Goal: Task Accomplishment & Management: Manage account settings

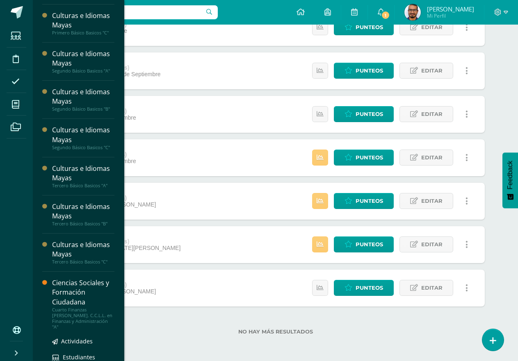
scroll to position [164, 0]
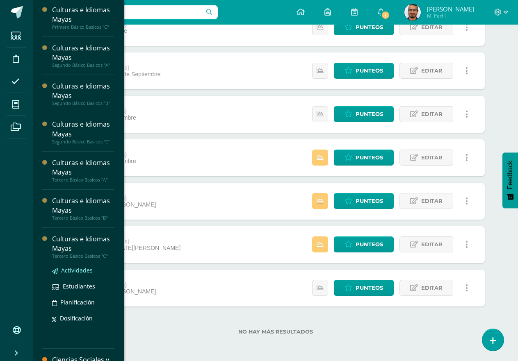
click at [76, 268] on span "Actividades" at bounding box center [77, 271] width 32 height 8
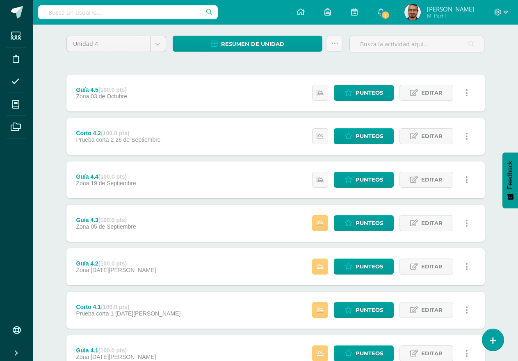
scroll to position [128, 0]
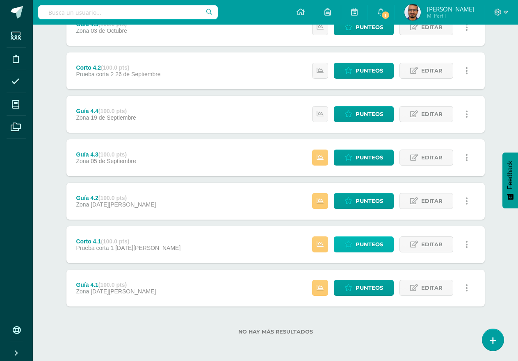
click at [374, 241] on span "Punteos" at bounding box center [369, 244] width 27 height 15
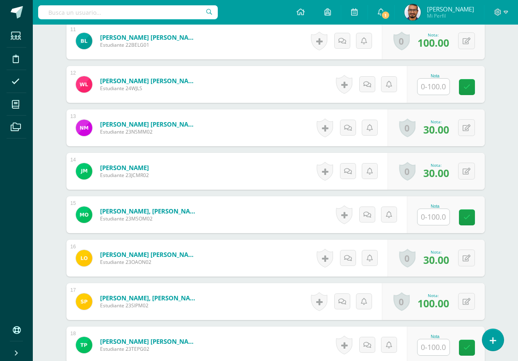
scroll to position [698, 0]
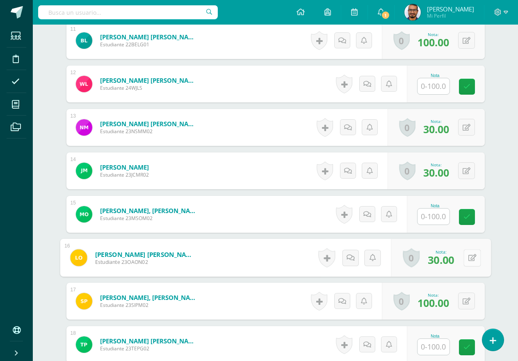
click at [468, 257] on icon at bounding box center [472, 257] width 8 height 7
type input "75"
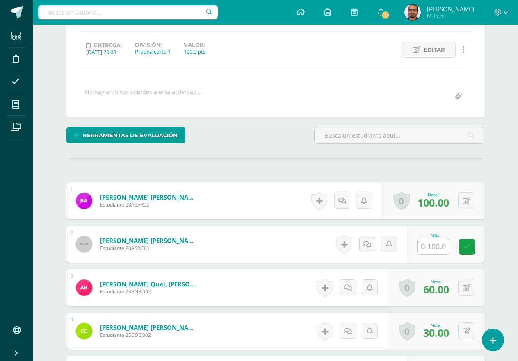
scroll to position [205, 0]
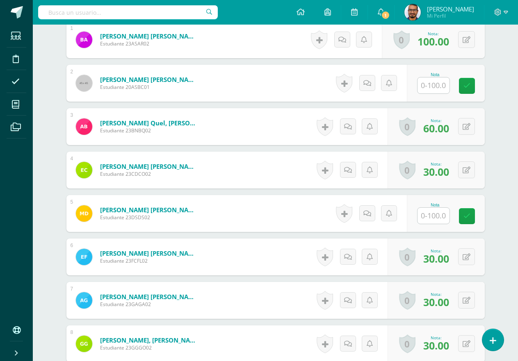
scroll to position [287, 0]
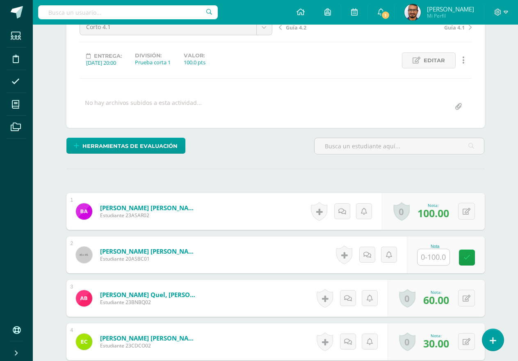
scroll to position [164, 0]
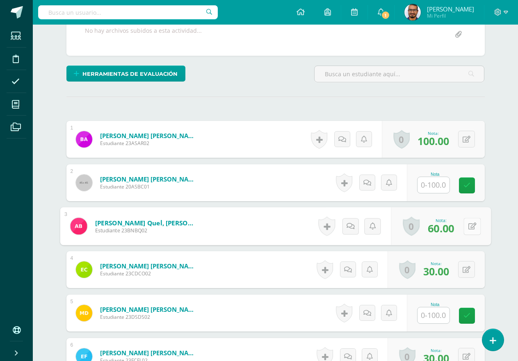
click at [469, 226] on icon at bounding box center [472, 226] width 8 height 7
type input "100"
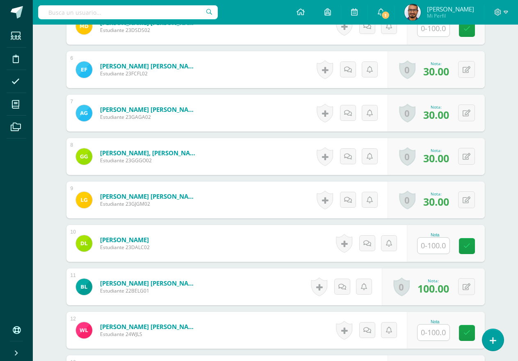
scroll to position [492, 0]
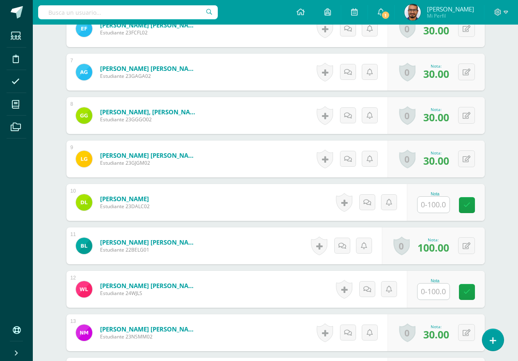
click at [437, 290] on input "text" at bounding box center [433, 292] width 32 height 16
type input "30"
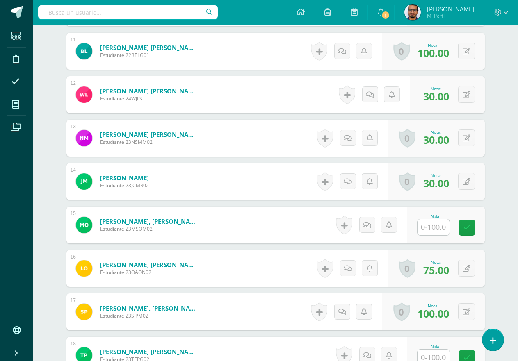
scroll to position [861, 0]
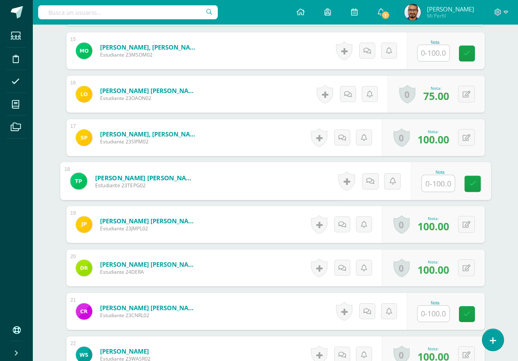
click at [427, 182] on input "text" at bounding box center [438, 184] width 33 height 16
type input "100"
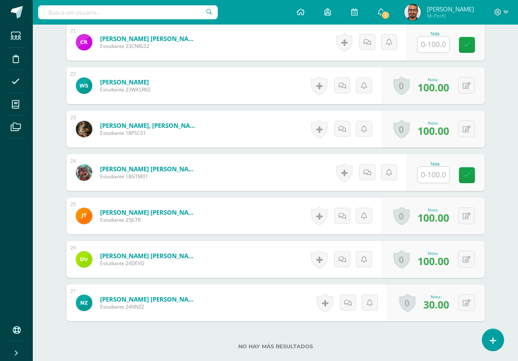
scroll to position [1185, 0]
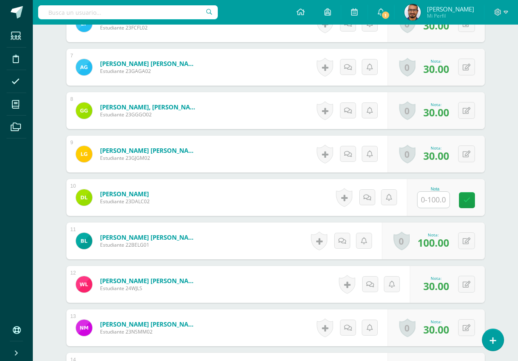
scroll to position [488, 0]
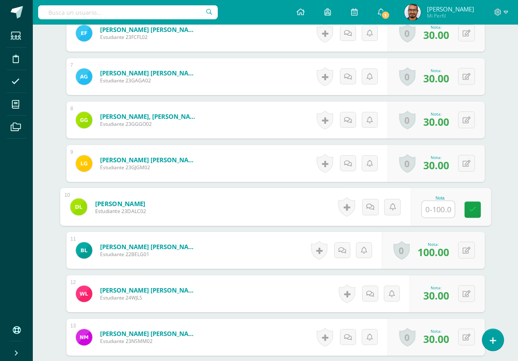
click at [433, 213] on input "text" at bounding box center [438, 209] width 33 height 16
type input "80"
click at [57, 306] on div "¿Estás seguro que quieres eliminar esta actividad? Esto borrará la actividad y …" at bounding box center [275, 326] width 451 height 1465
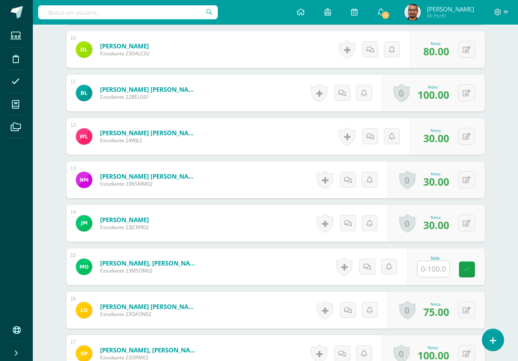
scroll to position [652, 0]
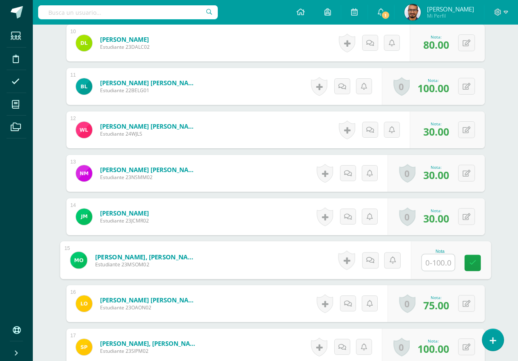
click at [430, 258] on input "text" at bounding box center [438, 263] width 33 height 16
type input "100"
click at [49, 119] on div "Culturas e Idiomas Mayas Tercero Básico Basicos "C" Herramientas Detalle de asi…" at bounding box center [275, 133] width 485 height 1521
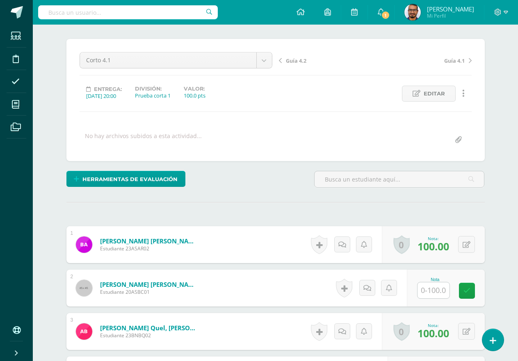
scroll to position [0, 0]
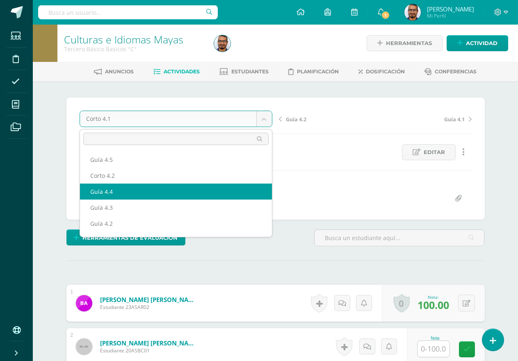
select select "/dashboard/teacher/grade-activity/190658/"
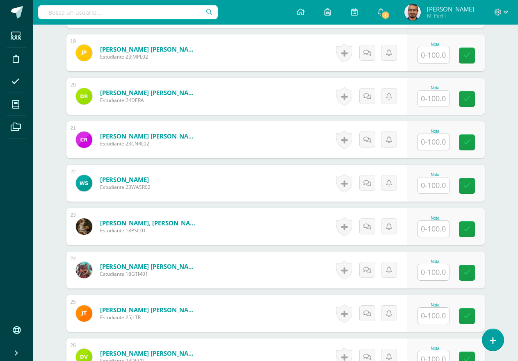
scroll to position [1185, 0]
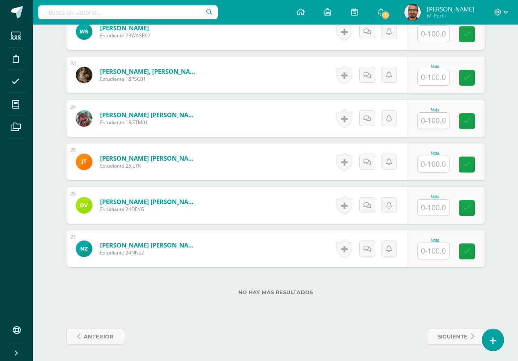
click at [440, 255] on input "text" at bounding box center [433, 251] width 32 height 16
type input "65"
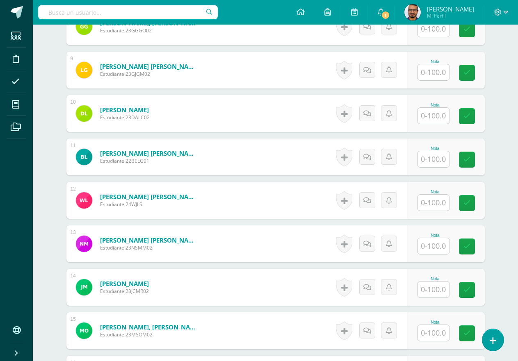
scroll to position [570, 0]
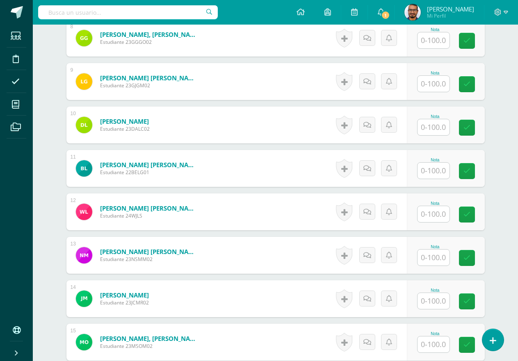
click at [426, 134] on input "text" at bounding box center [433, 127] width 32 height 16
type input "100"
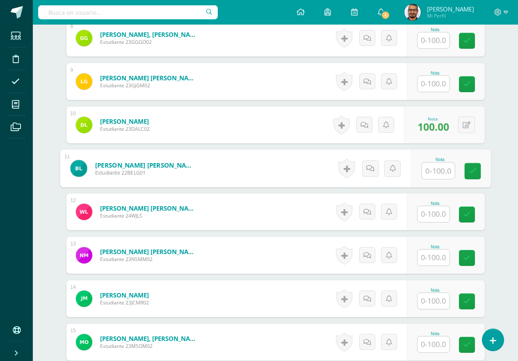
click at [449, 173] on input "text" at bounding box center [438, 171] width 33 height 16
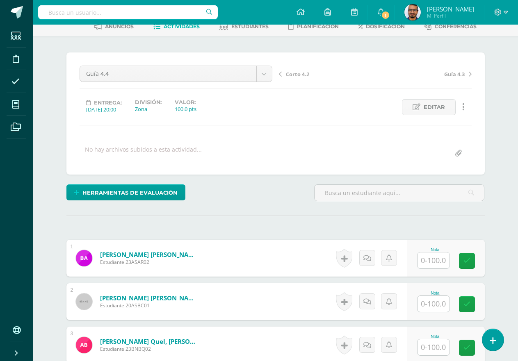
scroll to position [82, 0]
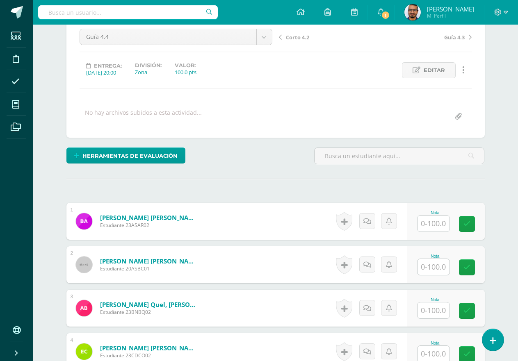
click at [435, 228] on input "text" at bounding box center [433, 224] width 32 height 16
type input "100"
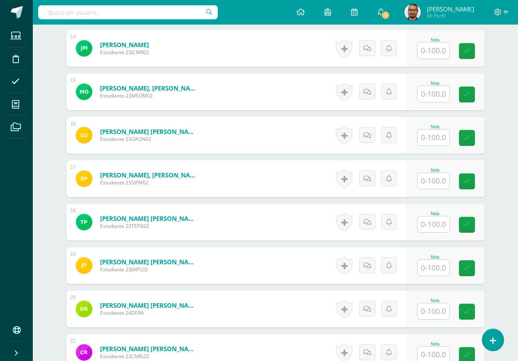
scroll to position [861, 0]
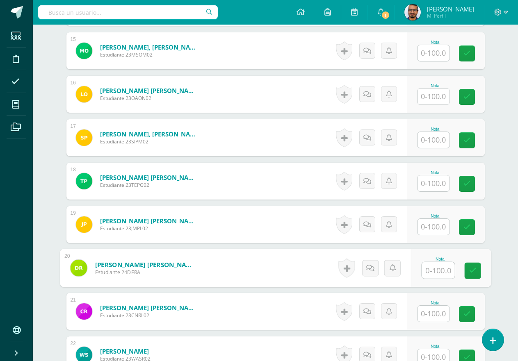
click at [429, 276] on input "text" at bounding box center [438, 270] width 33 height 16
type input "100"
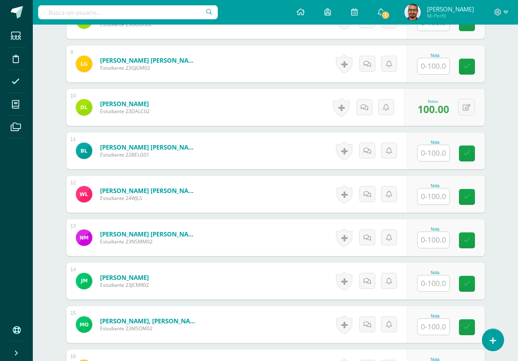
scroll to position [574, 0]
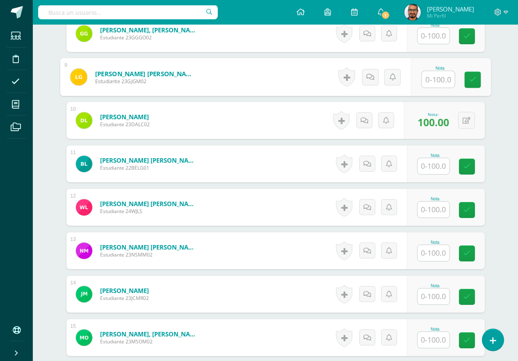
click at [430, 77] on input "text" at bounding box center [438, 79] width 33 height 16
type input "70"
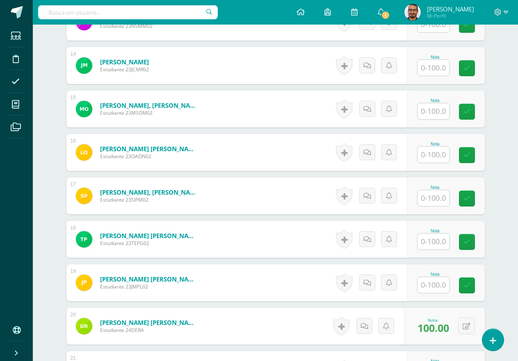
scroll to position [861, 0]
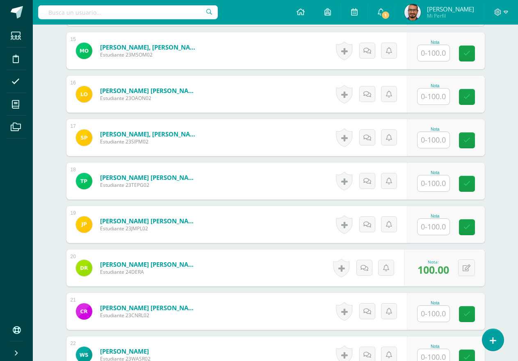
click at [431, 140] on input "text" at bounding box center [433, 140] width 32 height 16
type input "85"
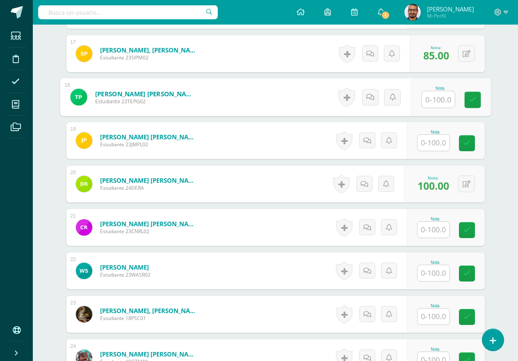
scroll to position [943, 0]
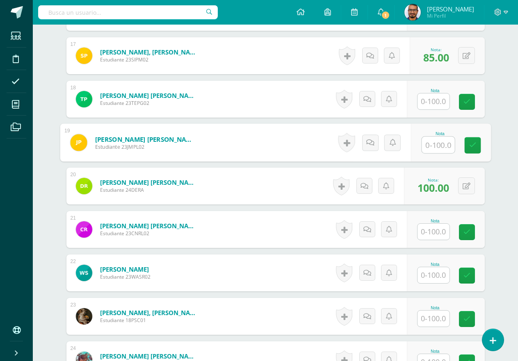
click at [449, 144] on input "text" at bounding box center [438, 145] width 33 height 16
type input "100"
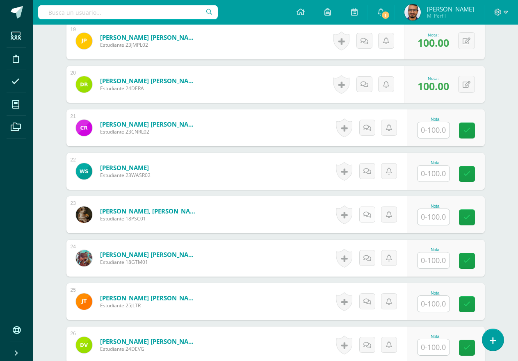
scroll to position [1107, 0]
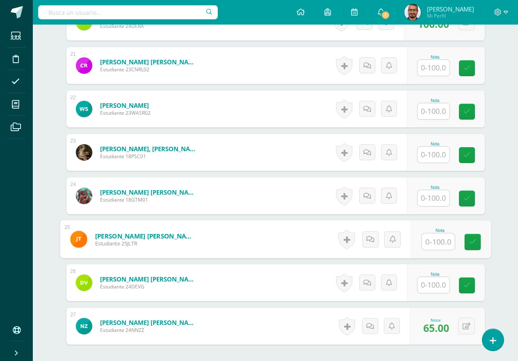
click at [441, 244] on input "text" at bounding box center [438, 242] width 33 height 16
type input "100"
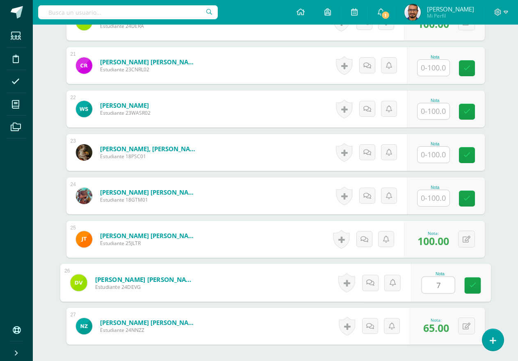
type input "70"
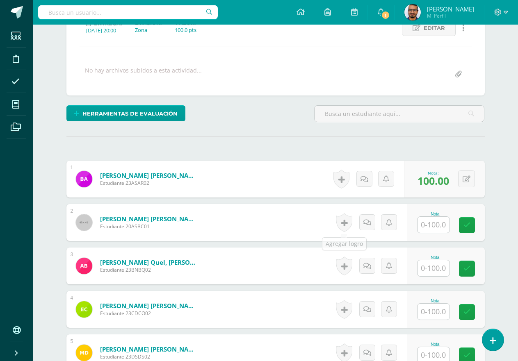
scroll to position [123, 0]
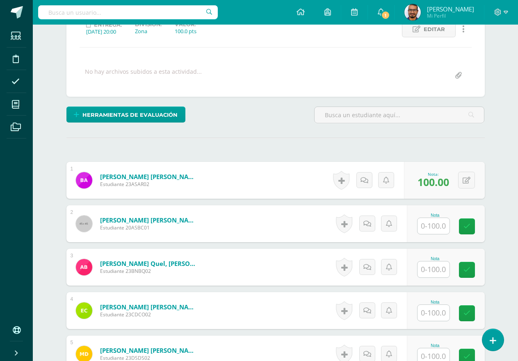
click at [428, 266] on input "text" at bounding box center [433, 270] width 32 height 16
type input "100"
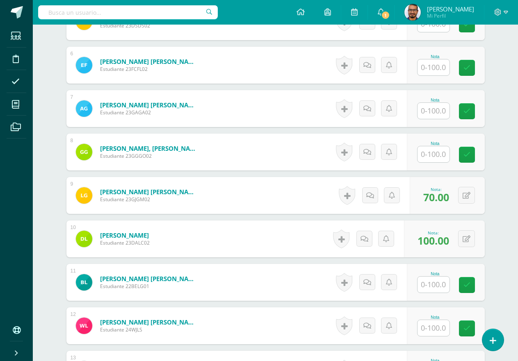
scroll to position [328, 0]
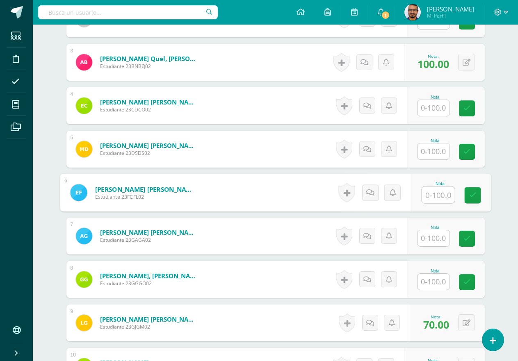
click at [430, 192] on input "text" at bounding box center [438, 195] width 33 height 16
type input "100"
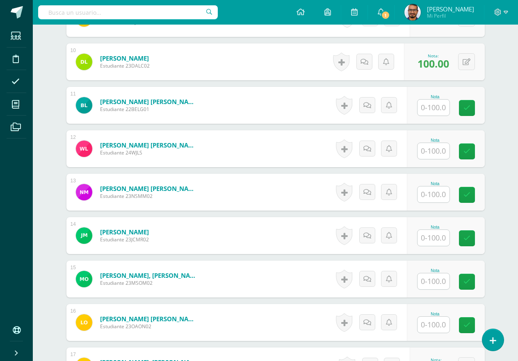
scroll to position [656, 0]
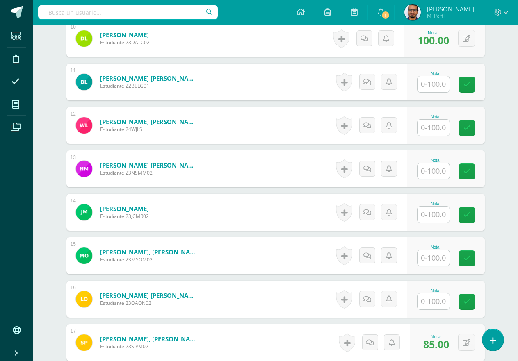
click at [438, 85] on input "text" at bounding box center [433, 84] width 32 height 16
type input "100"
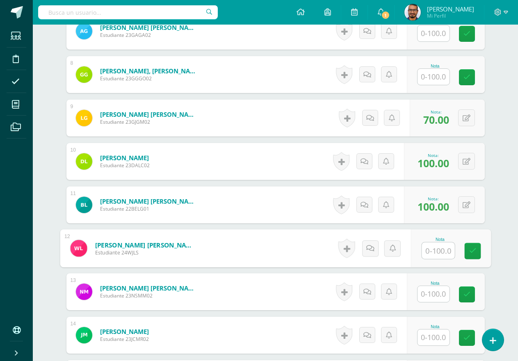
scroll to position [492, 0]
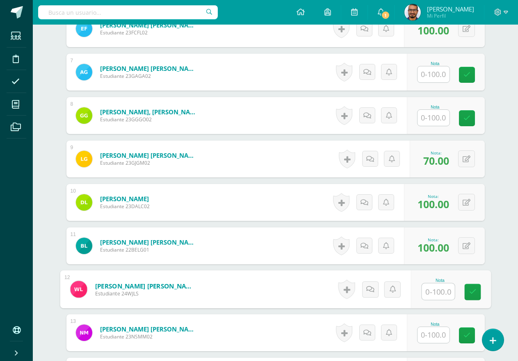
click at [439, 113] on input "text" at bounding box center [433, 118] width 32 height 16
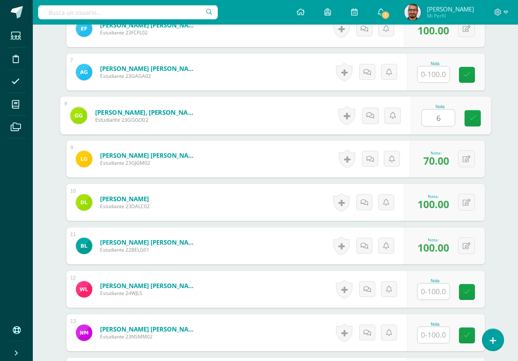
type input "65"
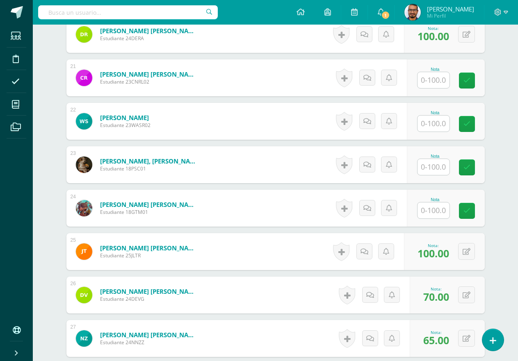
scroll to position [1107, 0]
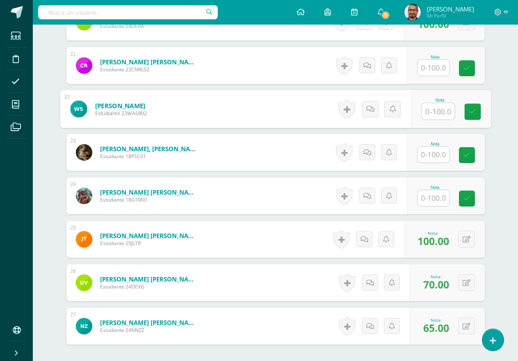
click at [421, 111] on div at bounding box center [438, 111] width 34 height 17
type input "80"
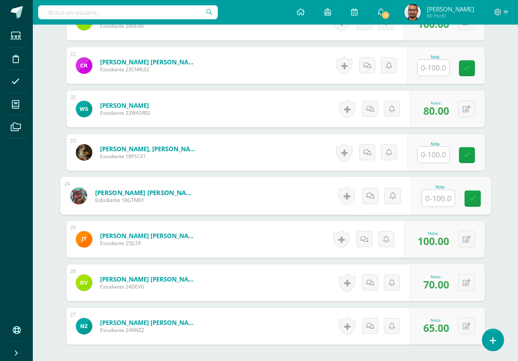
click at [432, 191] on input "text" at bounding box center [438, 198] width 33 height 16
type input "100"
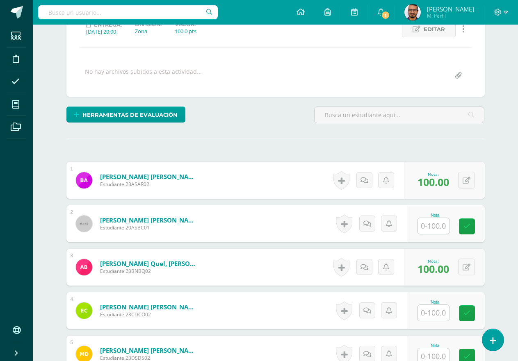
scroll to position [0, 0]
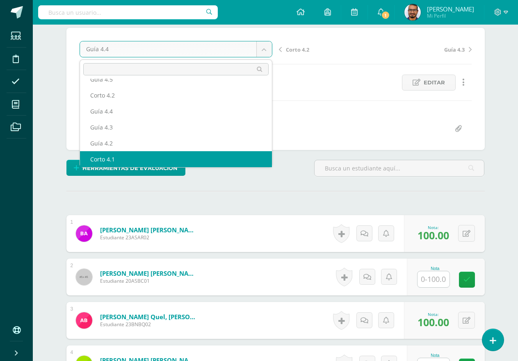
scroll to position [205, 0]
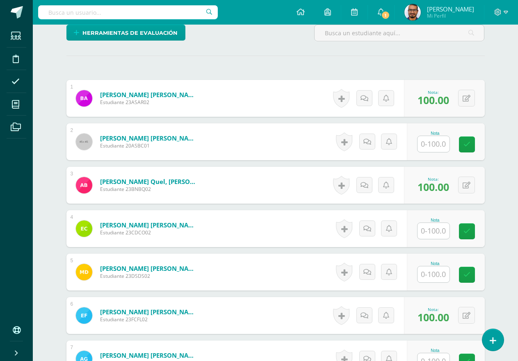
drag, startPoint x: 443, startPoint y: 236, endPoint x: 438, endPoint y: 236, distance: 5.3
click at [441, 236] on input "text" at bounding box center [433, 231] width 32 height 16
type input "90"
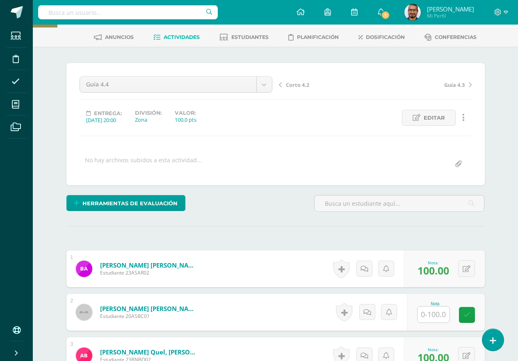
scroll to position [0, 0]
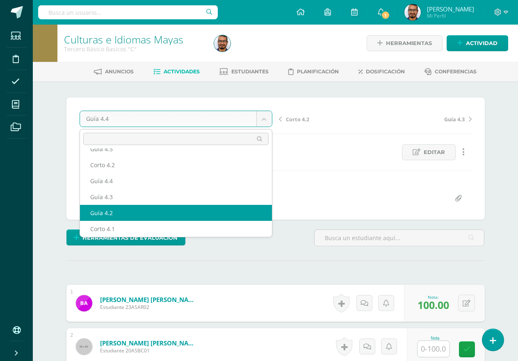
scroll to position [30, 0]
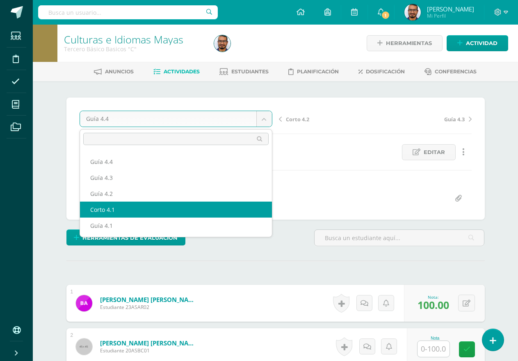
select select "/dashboard/teacher/grade-activity/190655/"
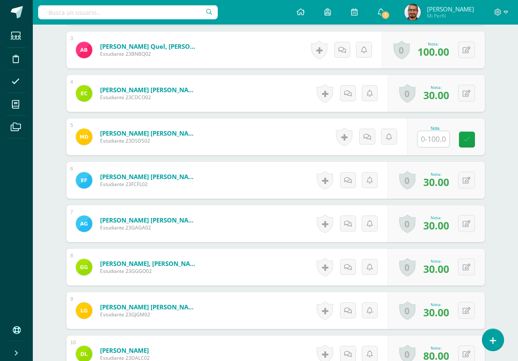
scroll to position [329, 0]
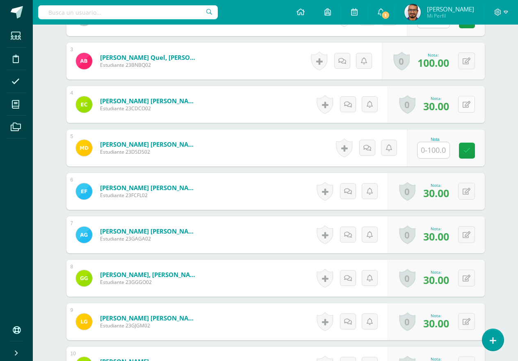
click at [463, 104] on button at bounding box center [466, 104] width 17 height 17
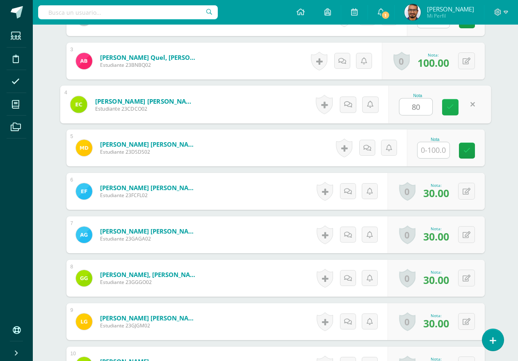
type input "8"
type input "70"
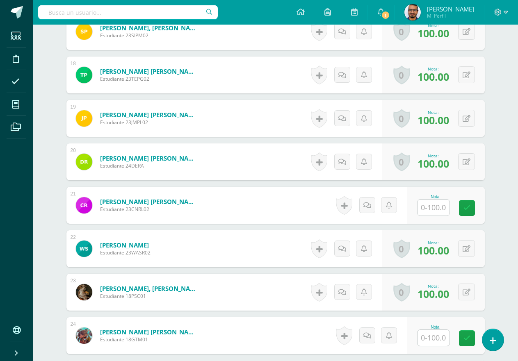
scroll to position [985, 0]
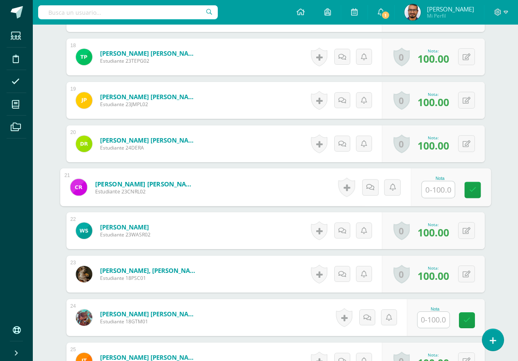
click at [443, 189] on input "text" at bounding box center [438, 190] width 33 height 16
type input "30"
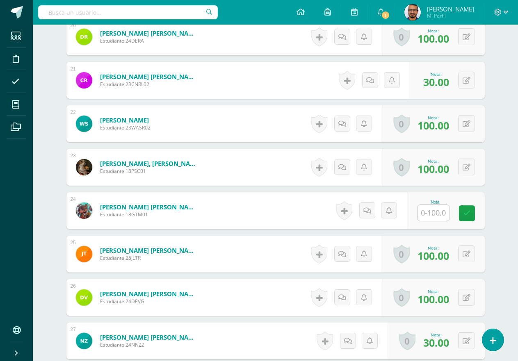
scroll to position [1108, 0]
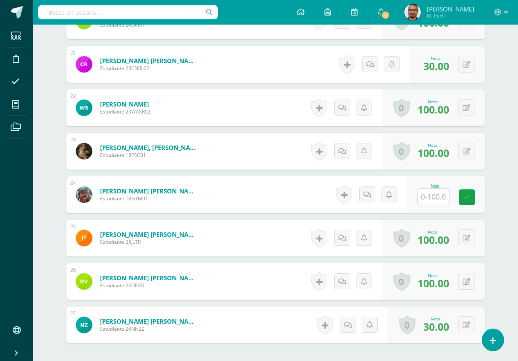
click at [441, 189] on div at bounding box center [433, 197] width 33 height 17
click at [438, 198] on input "text" at bounding box center [438, 197] width 33 height 16
type input "30"
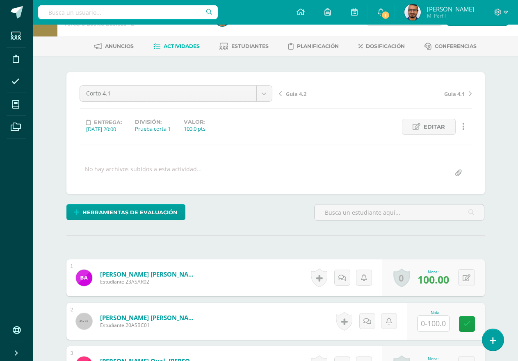
scroll to position [0, 0]
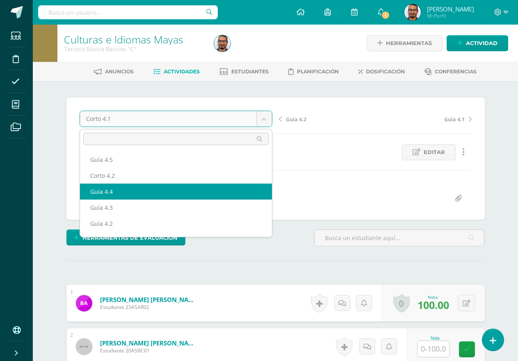
select select "/dashboard/teacher/grade-activity/190658/"
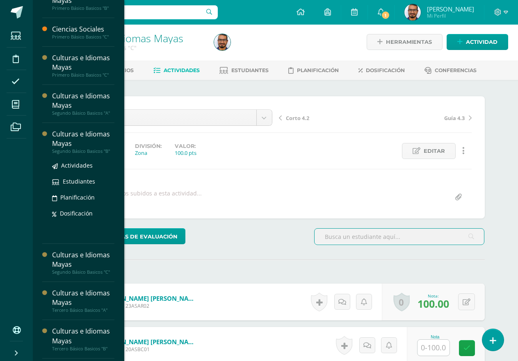
scroll to position [123, 0]
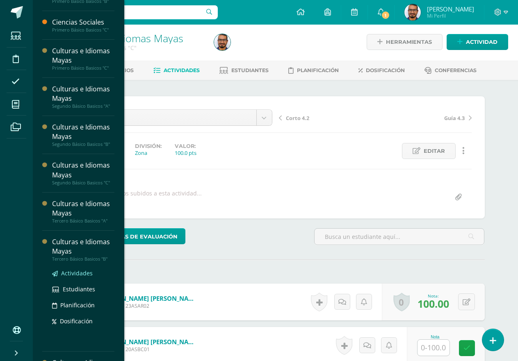
click at [82, 272] on span "Actividades" at bounding box center [77, 273] width 32 height 8
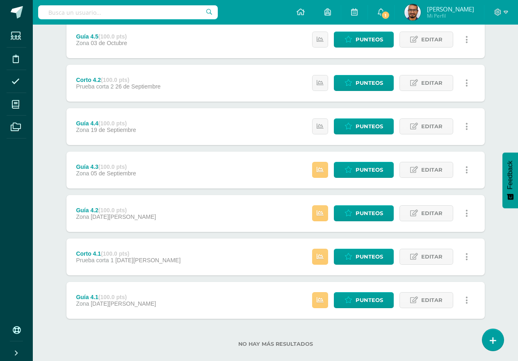
scroll to position [128, 0]
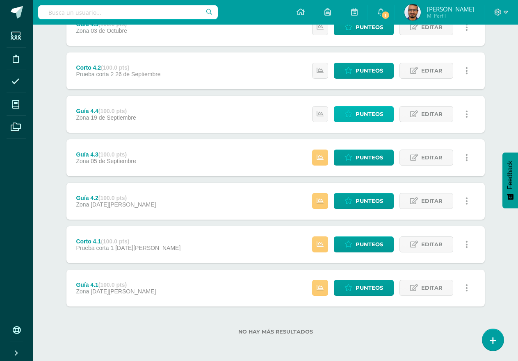
click at [369, 114] on span "Punteos" at bounding box center [369, 114] width 27 height 15
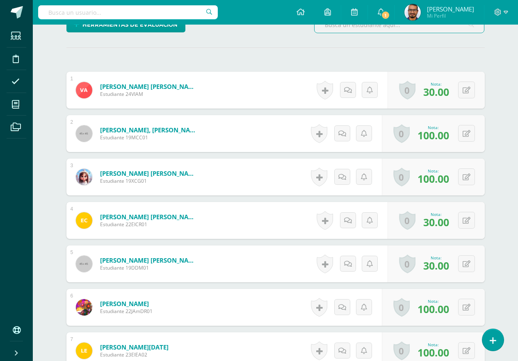
scroll to position [410, 0]
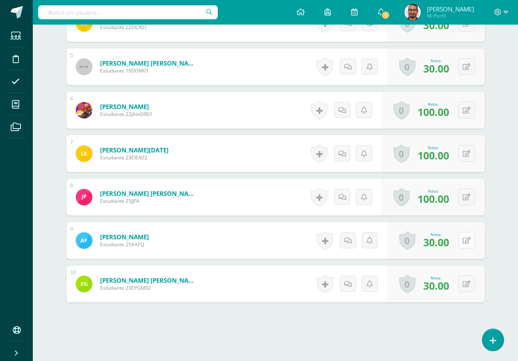
click at [463, 239] on icon at bounding box center [467, 240] width 8 height 7
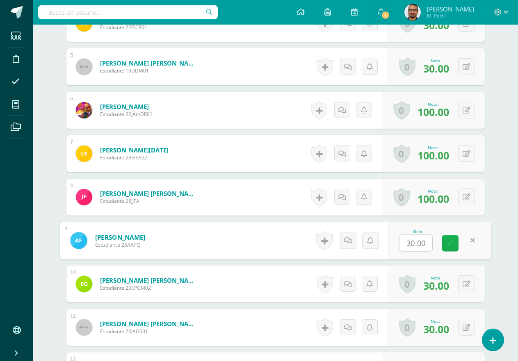
scroll to position [411, 0]
type input "70"
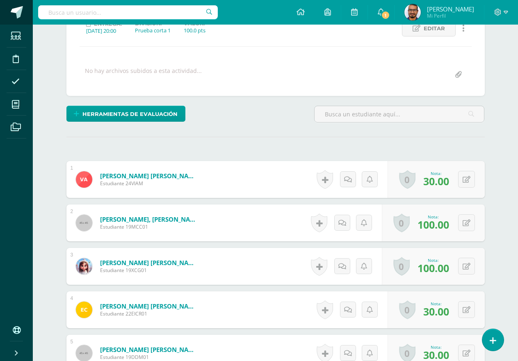
scroll to position [124, 0]
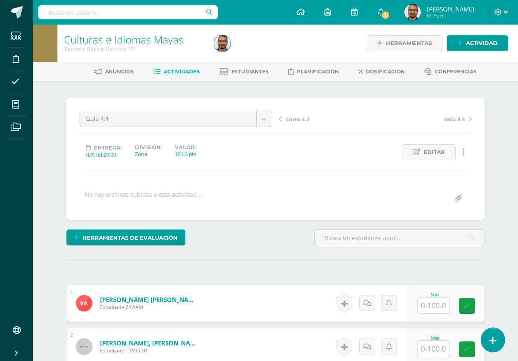
click at [495, 337] on icon at bounding box center [492, 340] width 7 height 9
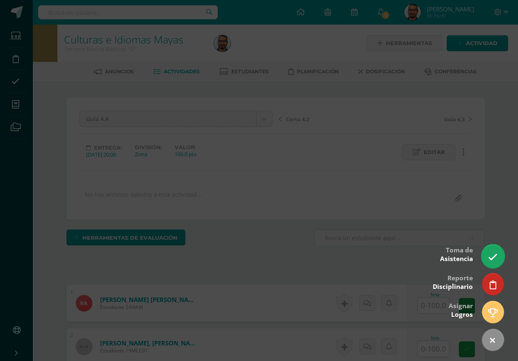
click at [486, 252] on link at bounding box center [492, 256] width 23 height 24
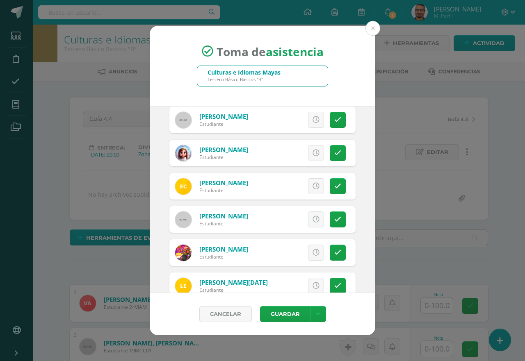
scroll to position [123, 0]
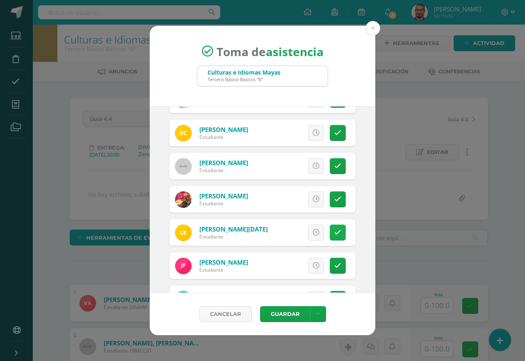
click at [330, 232] on link at bounding box center [338, 233] width 16 height 16
click at [305, 227] on span "Excusa" at bounding box center [302, 232] width 23 height 15
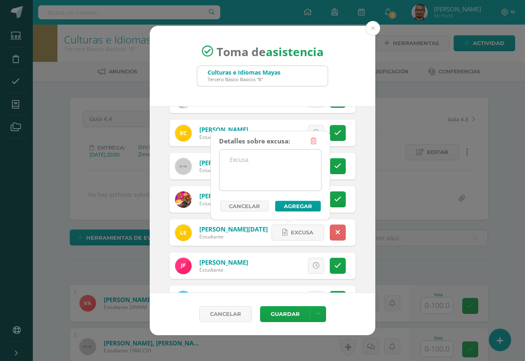
click at [296, 164] on textarea at bounding box center [270, 170] width 102 height 41
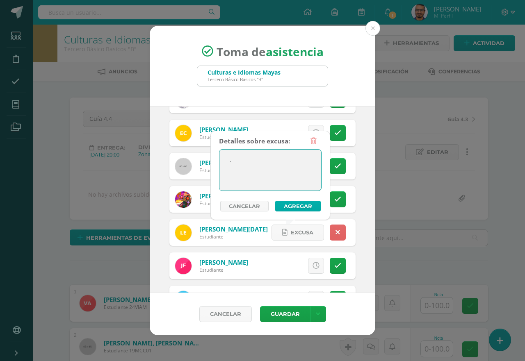
type textarea "."
click at [312, 203] on button "Agregar" at bounding box center [298, 206] width 46 height 11
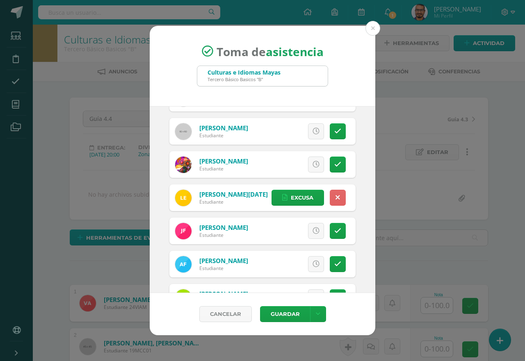
scroll to position [205, 0]
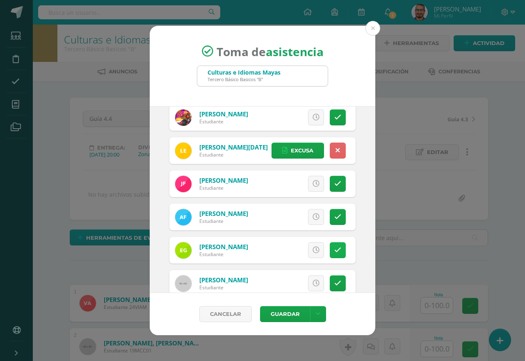
click at [334, 251] on icon at bounding box center [337, 250] width 7 height 7
drag, startPoint x: 290, startPoint y: 237, endPoint x: 288, endPoint y: 248, distance: 11.3
click at [291, 250] on span "Excusa" at bounding box center [302, 250] width 23 height 15
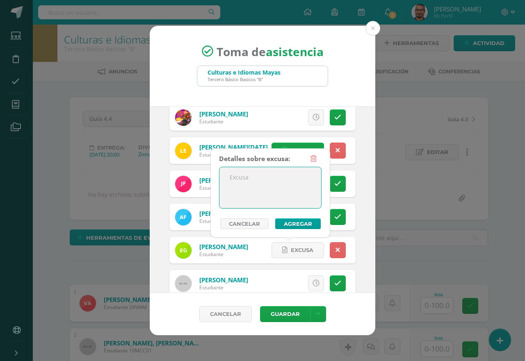
drag, startPoint x: 275, startPoint y: 184, endPoint x: 280, endPoint y: 192, distance: 9.4
click at [275, 184] on textarea at bounding box center [270, 187] width 102 height 41
type textarea "."
click at [290, 222] on button "Agregar" at bounding box center [298, 224] width 46 height 11
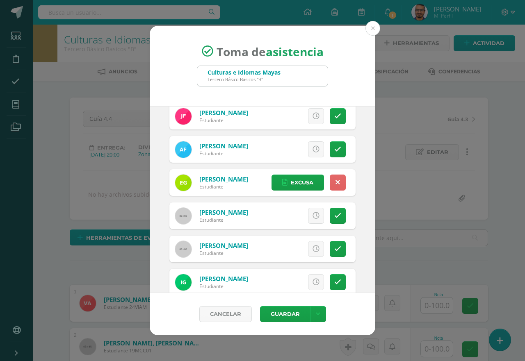
scroll to position [287, 0]
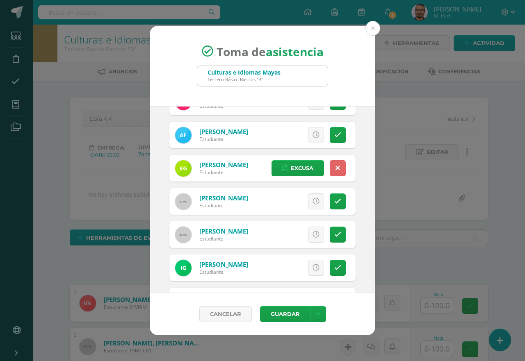
click at [341, 267] on div "Excusa Detalles sobre excusa: Añadir excusa a todas las inasistencias del día C…" at bounding box center [296, 268] width 118 height 27
click at [334, 268] on link at bounding box center [338, 268] width 16 height 16
click at [292, 265] on span "Excusa" at bounding box center [302, 267] width 23 height 15
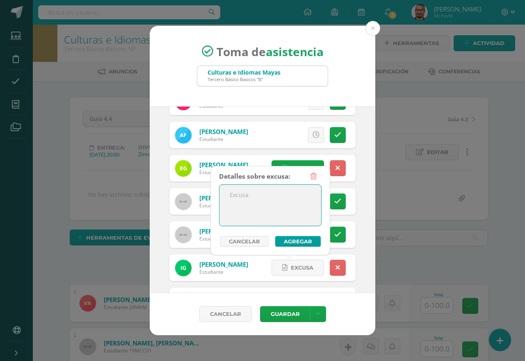
click at [277, 200] on textarea at bounding box center [270, 205] width 102 height 41
type textarea "."
click at [287, 244] on button "Agregar" at bounding box center [298, 241] width 46 height 11
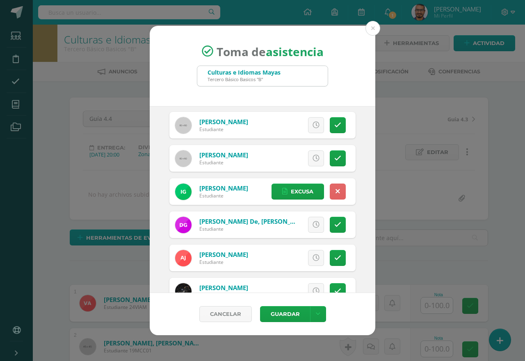
scroll to position [369, 0]
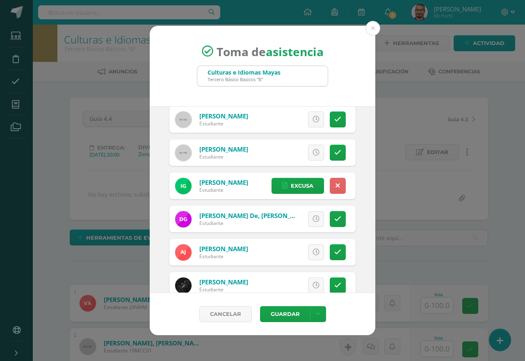
drag, startPoint x: 334, startPoint y: 251, endPoint x: 310, endPoint y: 243, distance: 25.4
click at [334, 249] on link at bounding box center [338, 252] width 16 height 16
click at [291, 246] on span "Excusa" at bounding box center [302, 252] width 23 height 15
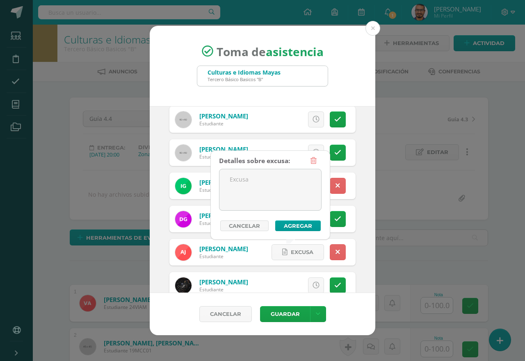
click at [275, 216] on div "Detalles sobre excusa: Añadir excusa a todas las inasistencias del día Cancelar…" at bounding box center [270, 192] width 103 height 78
click at [286, 193] on textarea at bounding box center [270, 189] width 102 height 41
type textarea "."
click at [295, 223] on button "Agregar" at bounding box center [298, 226] width 46 height 11
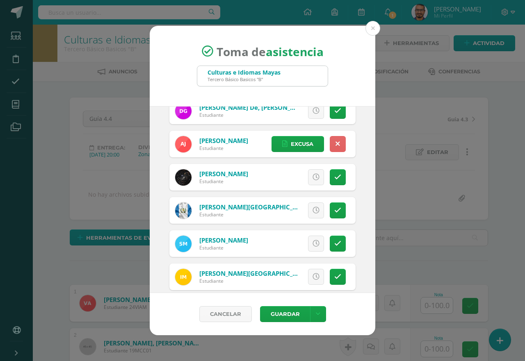
scroll to position [492, 0]
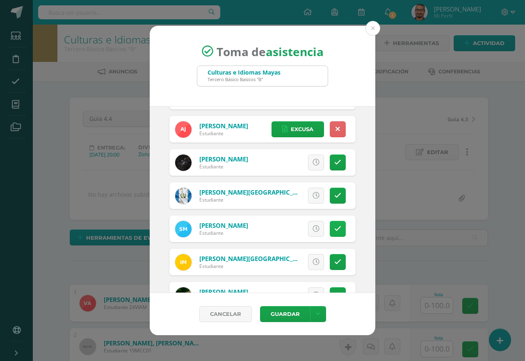
click at [338, 231] on link at bounding box center [338, 229] width 16 height 16
click at [291, 226] on span "Excusa" at bounding box center [302, 228] width 23 height 15
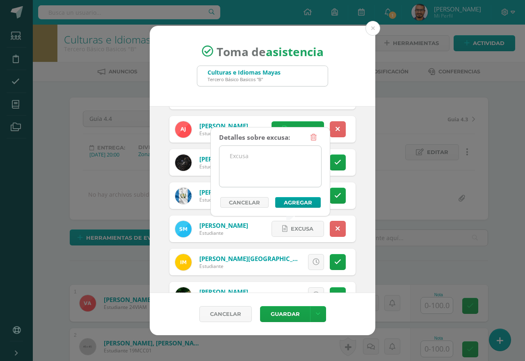
click at [275, 157] on textarea at bounding box center [270, 166] width 102 height 41
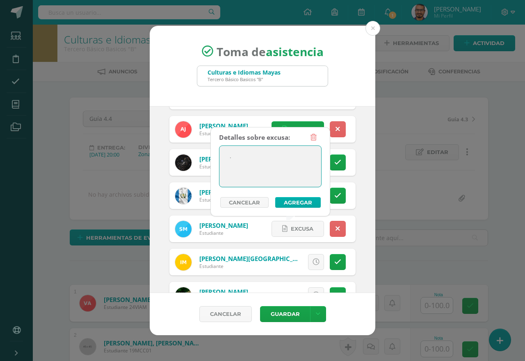
type textarea "."
click at [295, 199] on button "Agregar" at bounding box center [298, 202] width 46 height 11
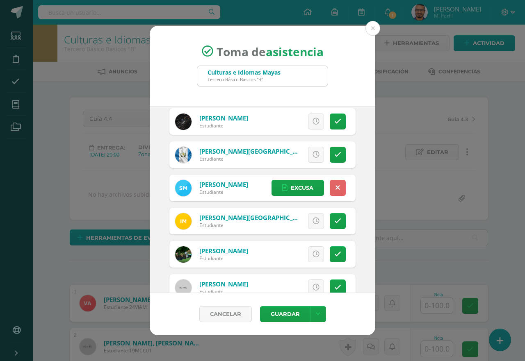
scroll to position [574, 0]
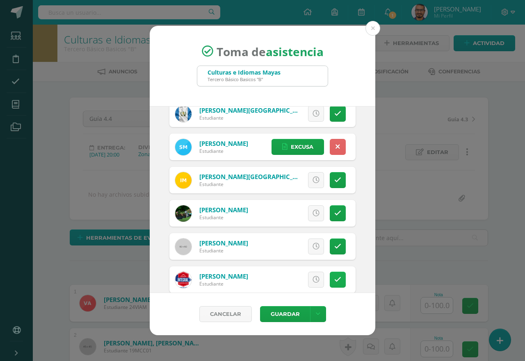
click at [330, 276] on link at bounding box center [338, 280] width 16 height 16
click at [296, 271] on div "Excusa Detalles sobre excusa: Añadir excusa a todas las inasistencias del día C…" at bounding box center [307, 280] width 96 height 27
click at [296, 272] on span "Excusa" at bounding box center [302, 279] width 23 height 15
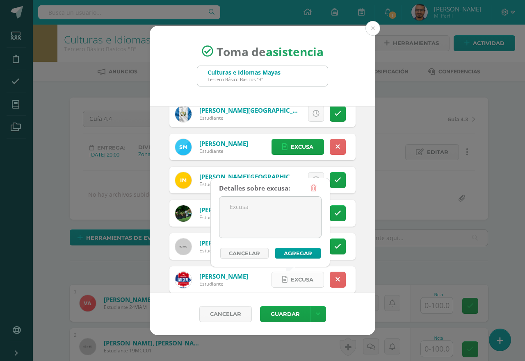
click at [298, 277] on span "Excusa" at bounding box center [302, 279] width 23 height 15
click at [298, 221] on textarea at bounding box center [270, 217] width 102 height 41
type textarea "."
click at [297, 252] on button "Agregar" at bounding box center [298, 253] width 46 height 11
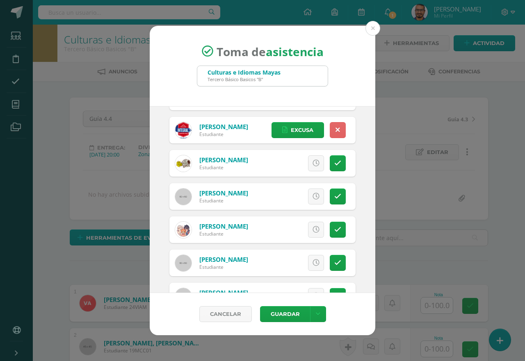
scroll to position [738, 0]
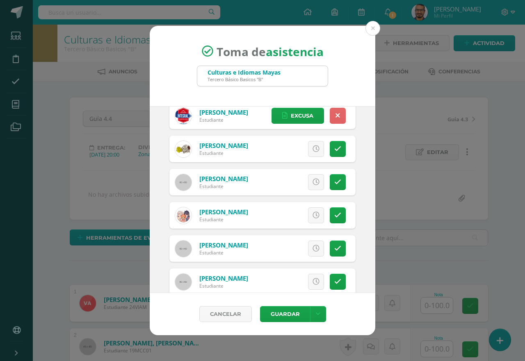
click at [334, 214] on icon at bounding box center [337, 215] width 7 height 7
click at [304, 213] on span "Excusa" at bounding box center [302, 215] width 23 height 15
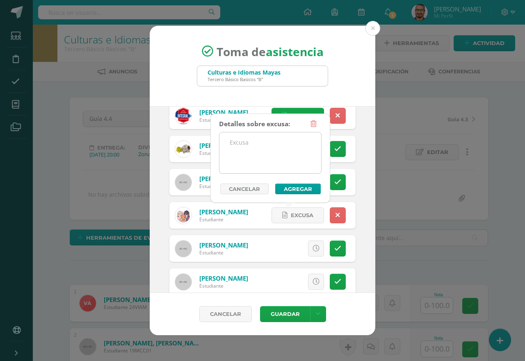
click at [271, 166] on textarea at bounding box center [270, 152] width 102 height 41
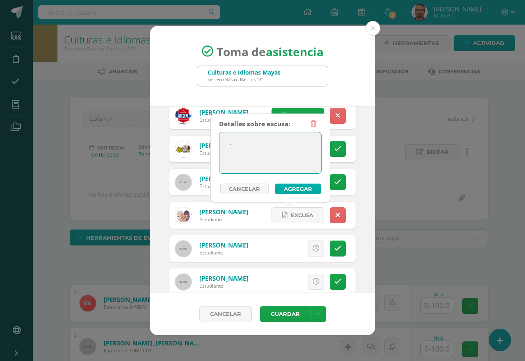
type textarea "."
click at [280, 186] on button "Agregar" at bounding box center [298, 189] width 46 height 11
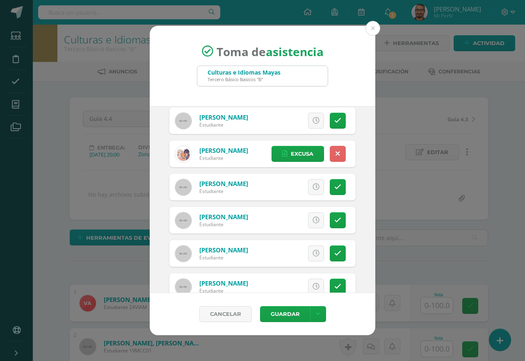
scroll to position [820, 0]
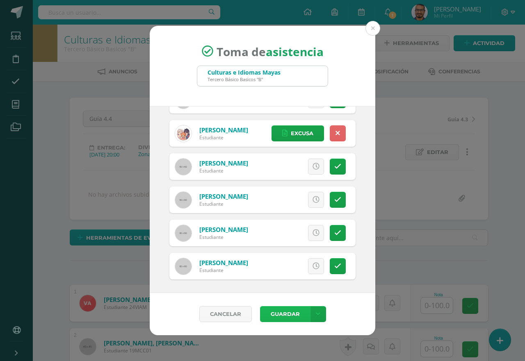
click at [299, 317] on button "Guardar" at bounding box center [285, 314] width 50 height 16
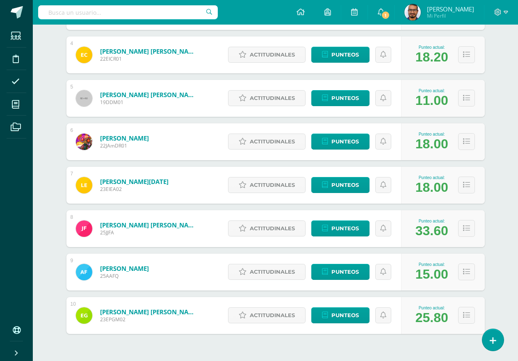
scroll to position [297, 0]
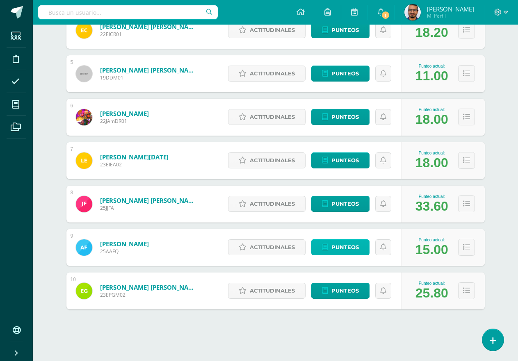
click at [352, 249] on span "Punteos" at bounding box center [344, 247] width 27 height 15
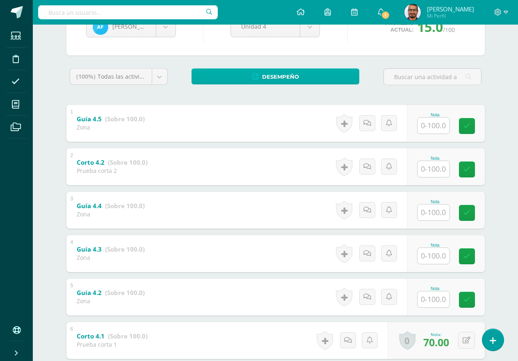
scroll to position [196, 0]
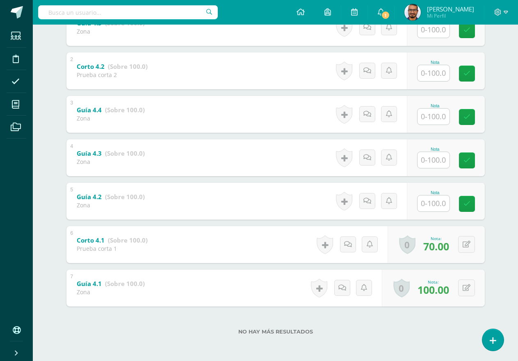
click at [445, 205] on input "text" at bounding box center [433, 204] width 32 height 16
type input "50"
click at [435, 155] on input "text" at bounding box center [433, 160] width 32 height 16
type input "85"
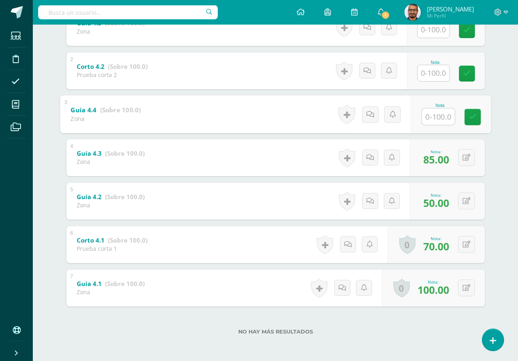
click at [435, 114] on input "text" at bounding box center [438, 116] width 33 height 16
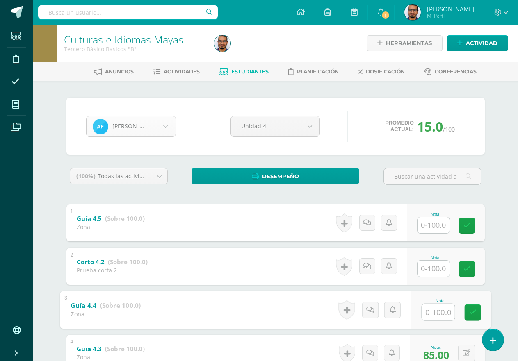
click at [158, 127] on body "Estudiantes Disciplina Asistencia Mis cursos Archivos Soporte Centro de ayuda Ú…" at bounding box center [259, 278] width 518 height 557
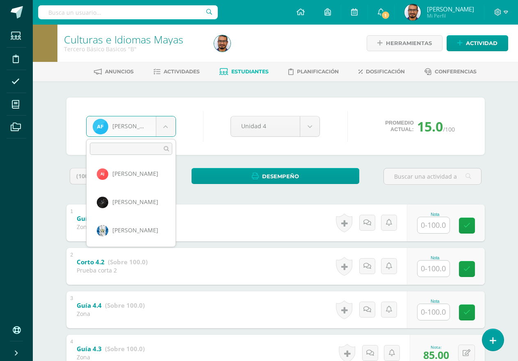
scroll to position [451, 0]
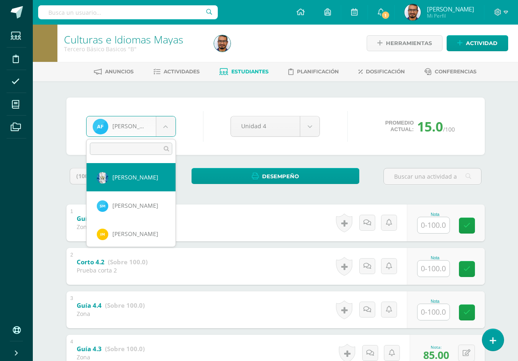
select select "1042"
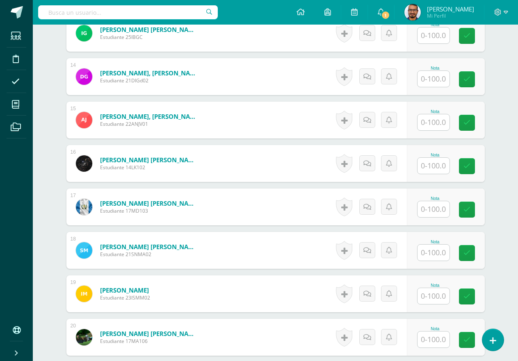
scroll to position [862, 0]
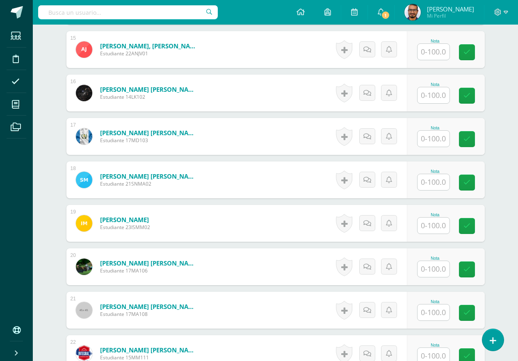
click at [437, 227] on input "text" at bounding box center [433, 226] width 32 height 16
type input "100"
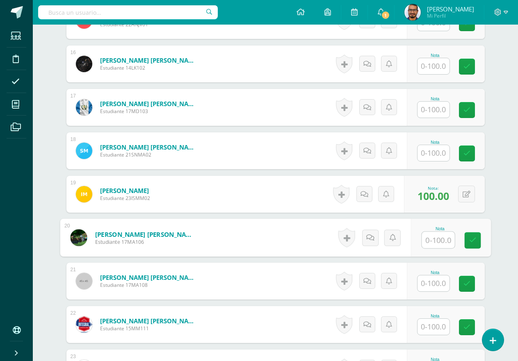
scroll to position [902, 0]
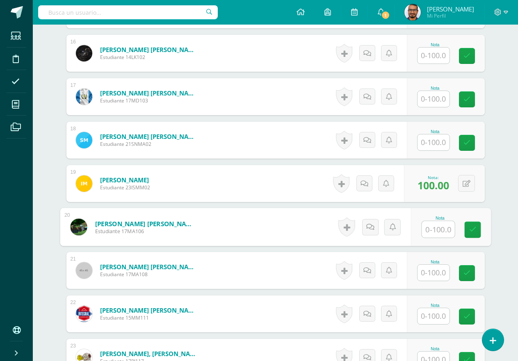
click at [442, 270] on input "text" at bounding box center [433, 273] width 32 height 16
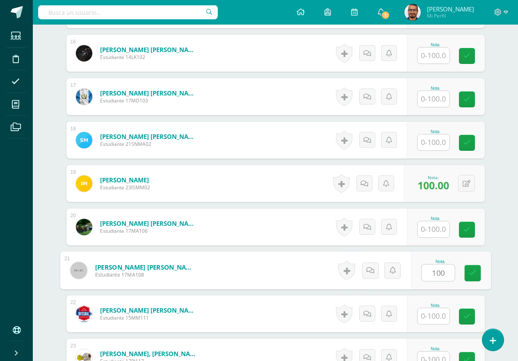
type input "100"
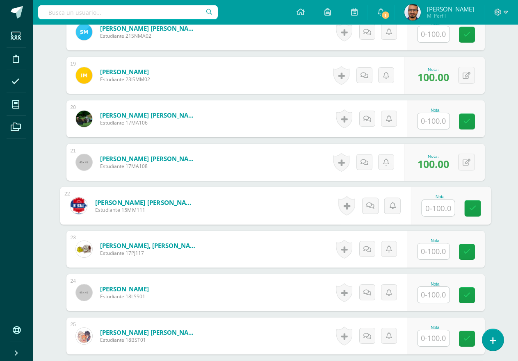
scroll to position [1025, 0]
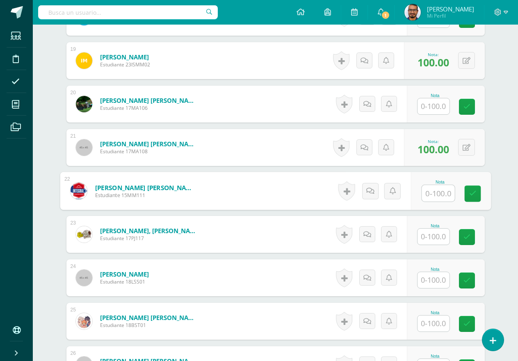
click at [440, 242] on input "text" at bounding box center [433, 237] width 32 height 16
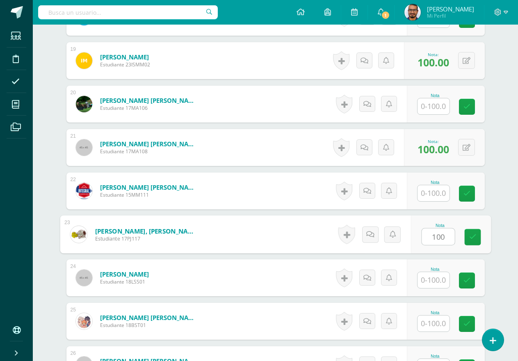
type input "100"
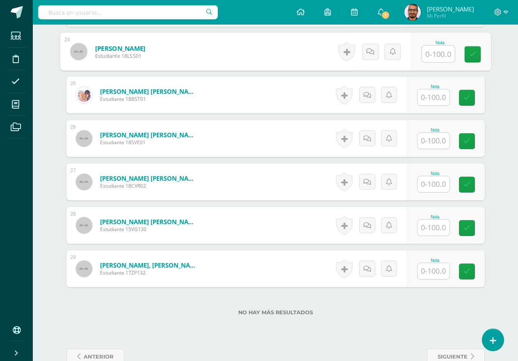
scroll to position [1272, 0]
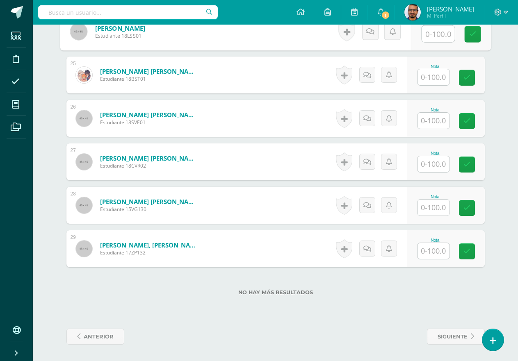
click at [437, 124] on input "text" at bounding box center [433, 121] width 32 height 16
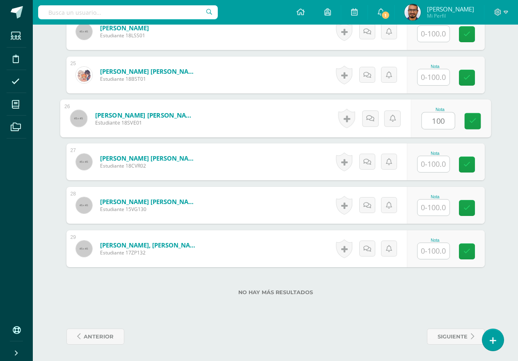
type input "100"
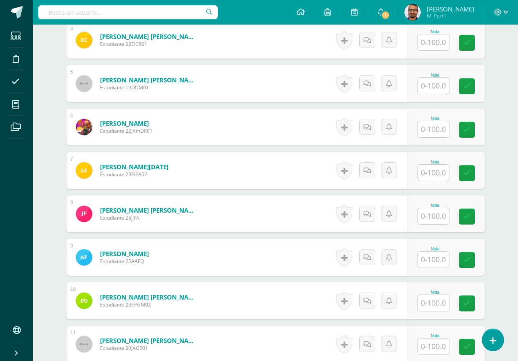
scroll to position [328, 0]
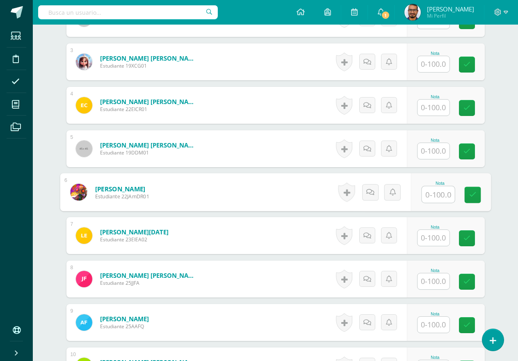
click at [428, 197] on input "text" at bounding box center [438, 195] width 33 height 16
type input "100"
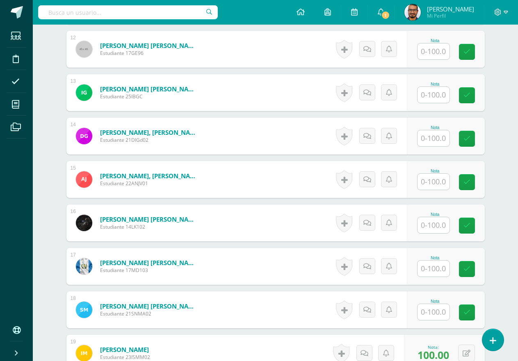
scroll to position [738, 0]
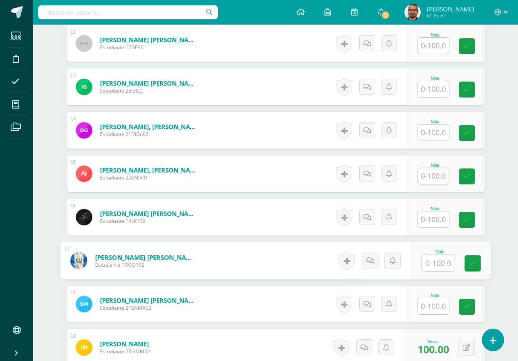
click at [422, 259] on input "text" at bounding box center [438, 263] width 33 height 16
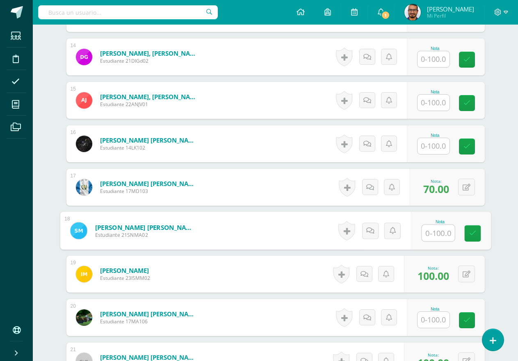
scroll to position [820, 0]
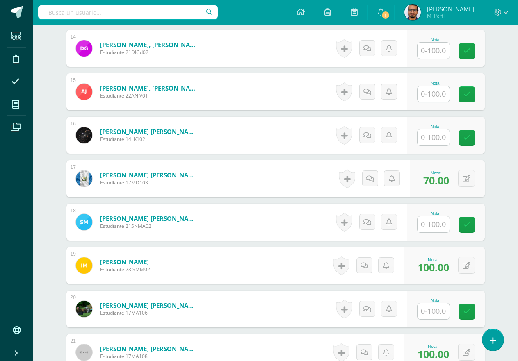
click at [500, 246] on div "¿Estás seguro que quieres eliminar esta actividad? Esto borrará la actividad y …" at bounding box center [275, 37] width 451 height 1552
click at [509, 173] on div "Culturas e Idiomas Mayas Tercero Básico Basicos "B" Herramientas Detalle de asi…" at bounding box center [275, 8] width 485 height 1608
click at [500, 198] on div "¿Estás seguro que quieres eliminar esta actividad? Esto borrará la actividad y …" at bounding box center [275, 37] width 451 height 1552
click at [463, 183] on button at bounding box center [466, 178] width 17 height 17
type input "100"
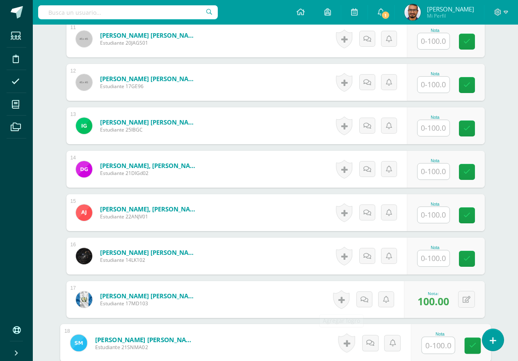
scroll to position [697, 0]
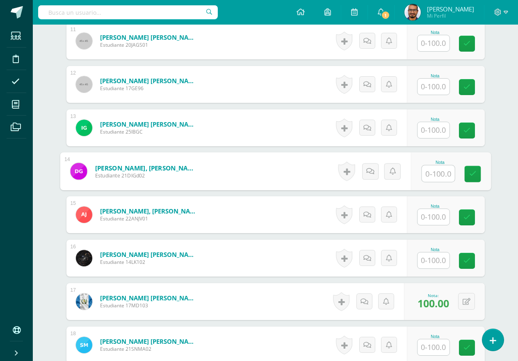
click at [447, 169] on input "text" at bounding box center [438, 174] width 33 height 16
type input "65"
type input "."
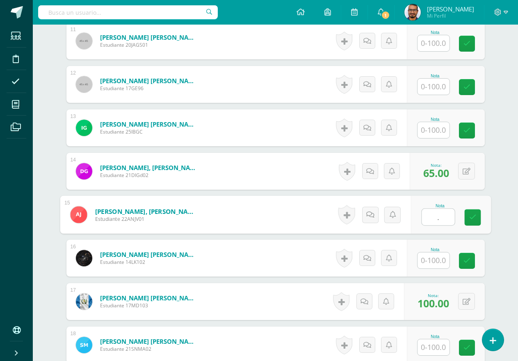
click at [440, 220] on input "." at bounding box center [438, 217] width 33 height 16
click at [496, 166] on div "¿Estás seguro que quieres eliminar esta actividad? Esto borrará la actividad y …" at bounding box center [275, 160] width 451 height 1552
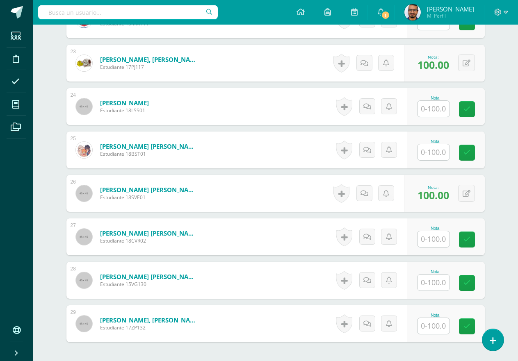
scroll to position [1272, 0]
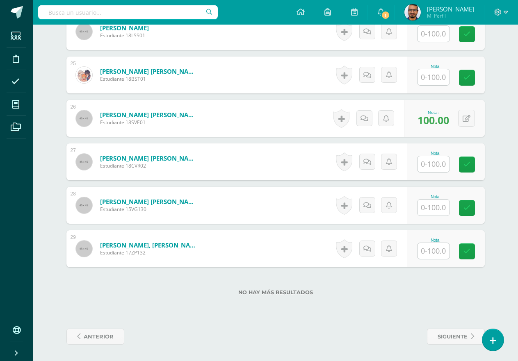
click at [434, 177] on div "Nota" at bounding box center [446, 162] width 78 height 37
click at [442, 164] on input "text" at bounding box center [438, 164] width 33 height 16
type input "65"
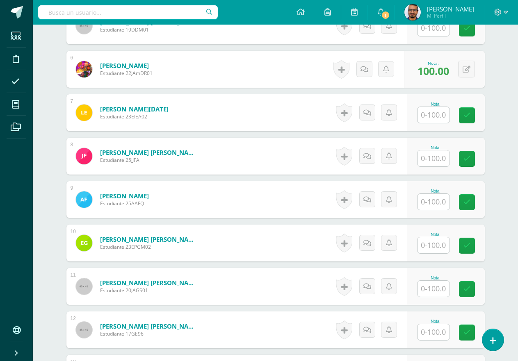
scroll to position [164, 0]
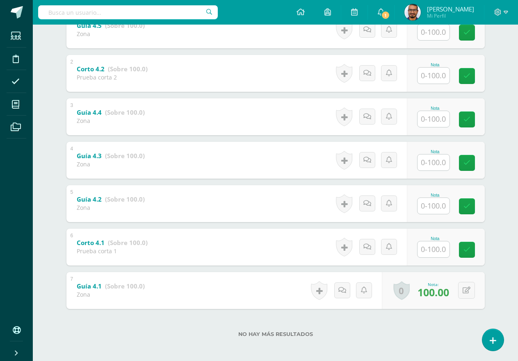
scroll to position [196, 0]
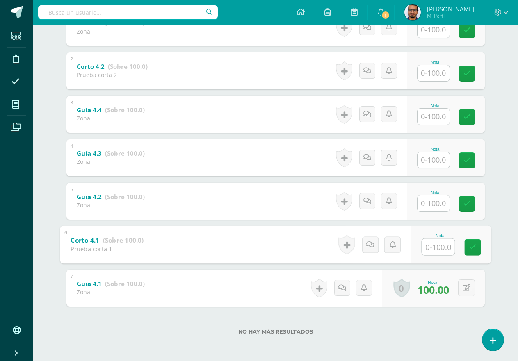
click at [427, 246] on input "text" at bounding box center [438, 247] width 33 height 16
type input "100"
